Goal: Check status

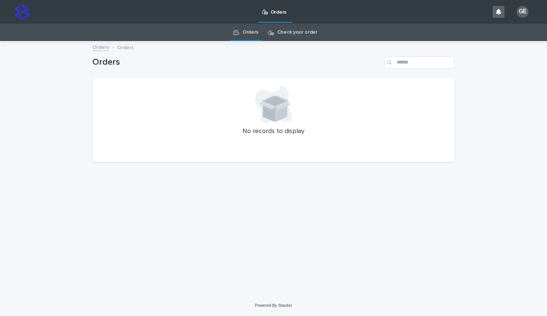
click at [300, 34] on link "Check your order" at bounding box center [297, 32] width 40 height 17
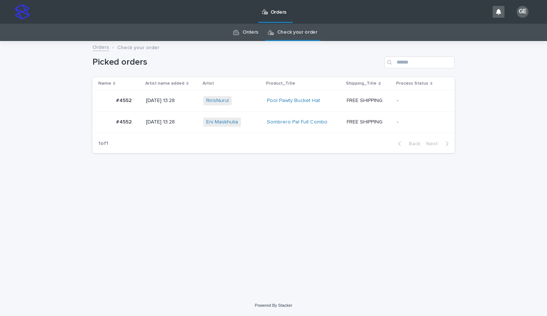
click at [249, 99] on div "RirisNurul + 0" at bounding box center [232, 100] width 58 height 9
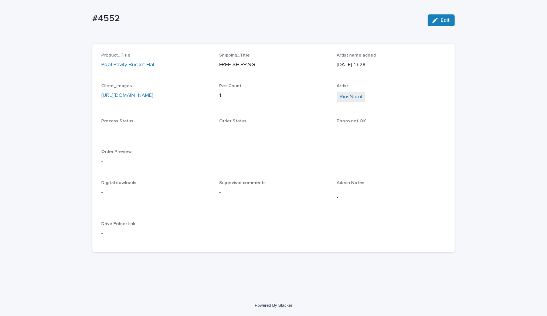
scroll to position [58, 0]
click at [178, 92] on p "[URL][DOMAIN_NAME]" at bounding box center [155, 96] width 109 height 8
click at [153, 93] on link "[URL][DOMAIN_NAME]" at bounding box center [127, 95] width 52 height 5
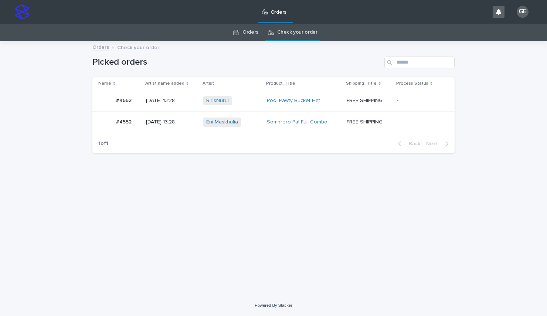
click at [254, 122] on div "Eni Maskhulia + 0" at bounding box center [232, 121] width 58 height 9
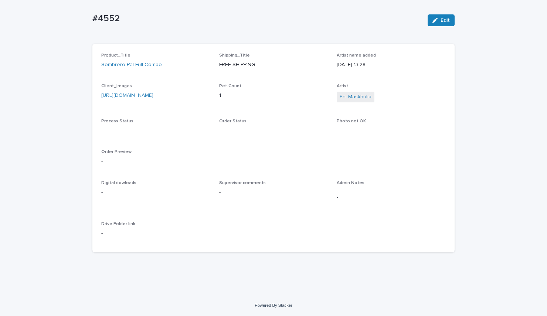
scroll to position [58, 0]
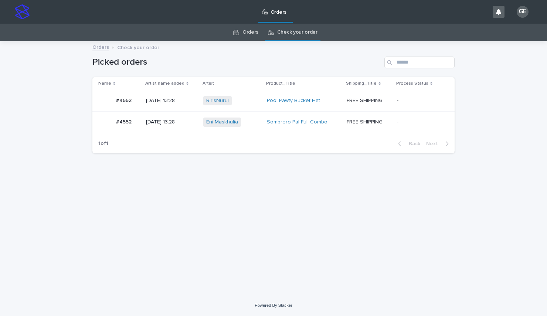
click at [410, 100] on p "-" at bounding box center [420, 101] width 46 height 6
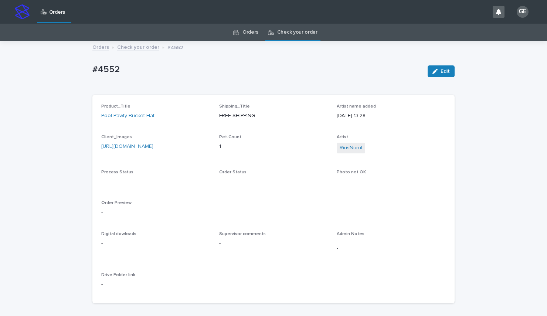
scroll to position [24, 0]
